Goal: Task Accomplishment & Management: Manage account settings

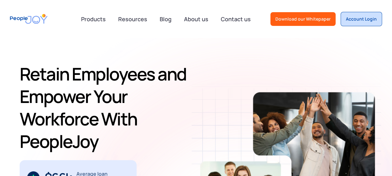
click at [367, 21] on div "Account Login" at bounding box center [361, 19] width 31 height 6
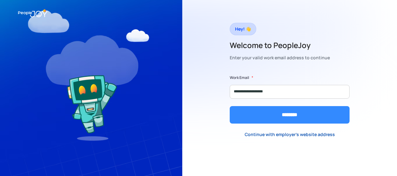
type input "**********"
click at [321, 112] on input "********" at bounding box center [290, 114] width 120 height 17
